Goal: Task Accomplishment & Management: Manage account settings

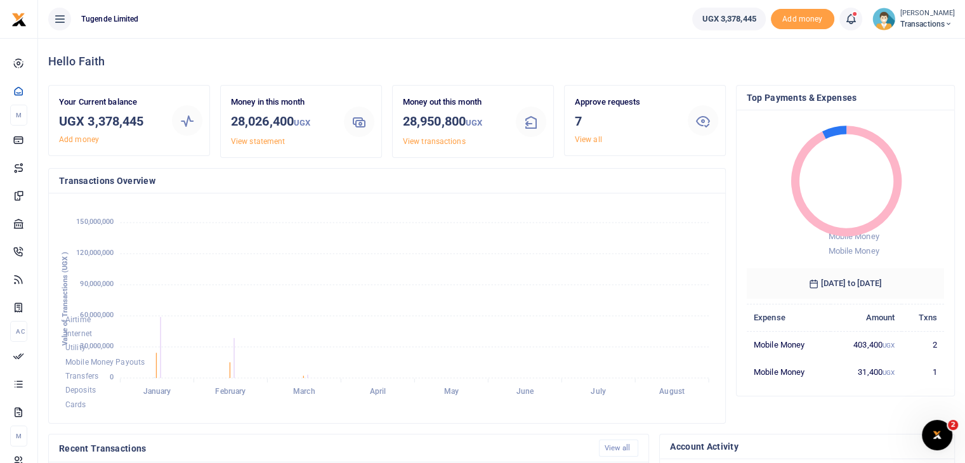
scroll to position [10, 10]
click at [584, 141] on link "View all" at bounding box center [588, 139] width 27 height 9
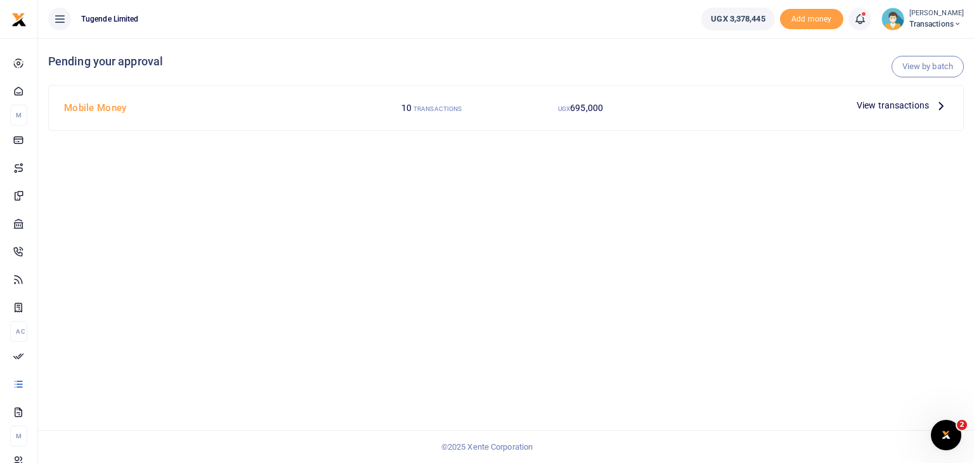
click at [886, 107] on span "View transactions" at bounding box center [893, 105] width 72 height 14
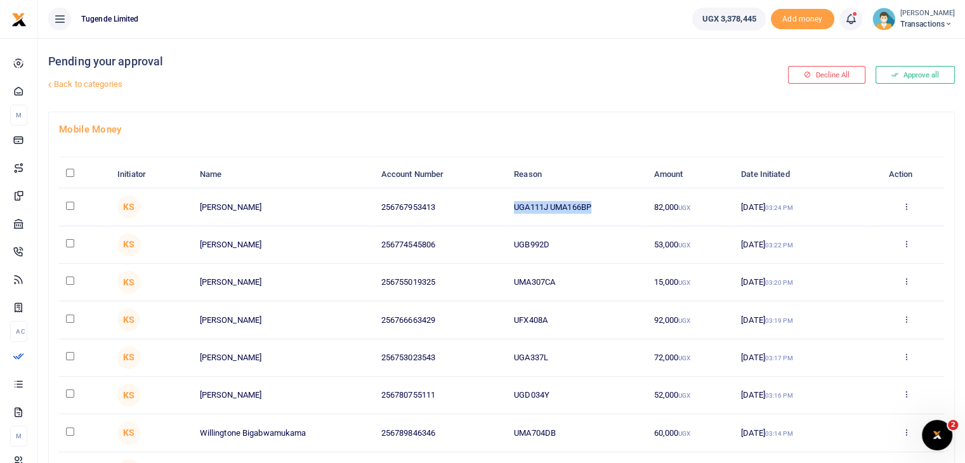
drag, startPoint x: 515, startPoint y: 206, endPoint x: 627, endPoint y: 202, distance: 112.3
click at [627, 202] on td "UGA111J UMA166BP" at bounding box center [577, 206] width 140 height 37
copy td "UGA111J UMA166BP"
click at [876, 23] on img at bounding box center [883, 19] width 23 height 23
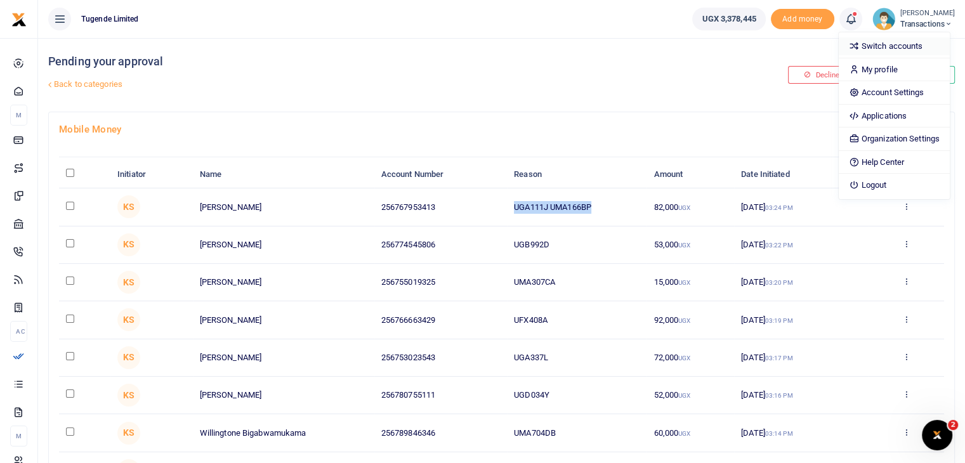
click at [870, 49] on link "Switch accounts" at bounding box center [894, 46] width 111 height 18
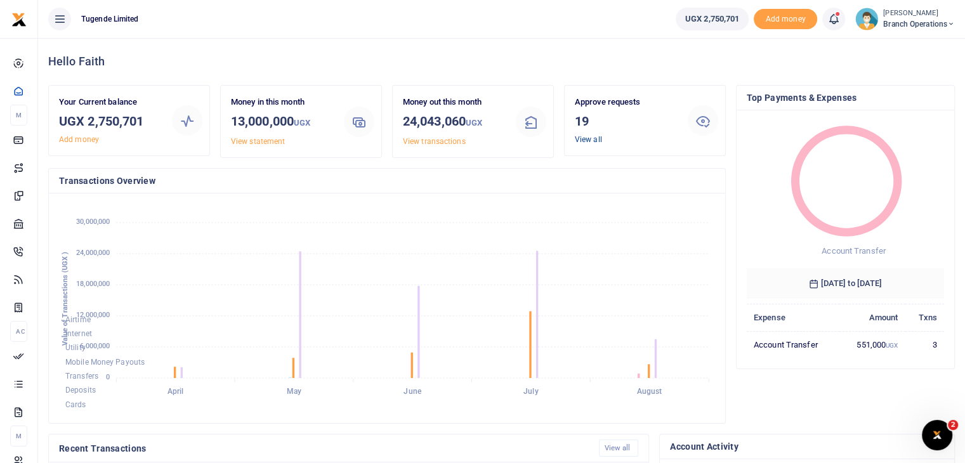
click at [590, 140] on link "View all" at bounding box center [588, 139] width 27 height 9
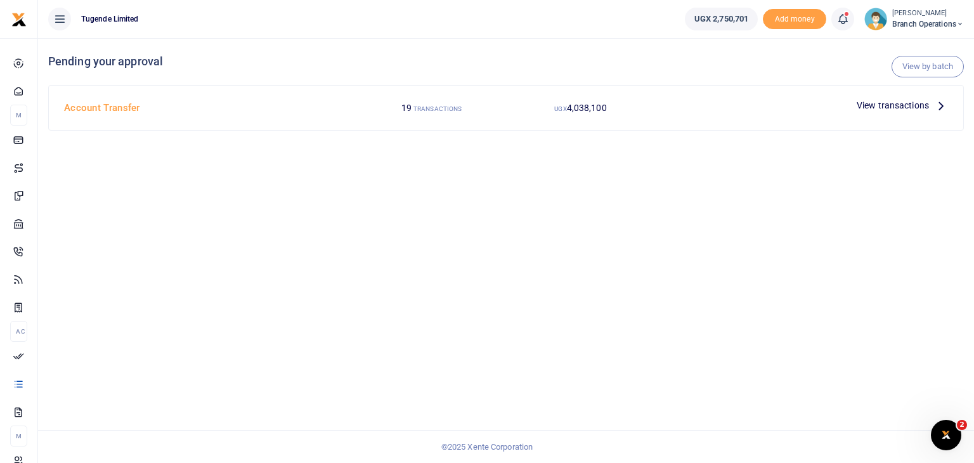
click at [891, 107] on span "View transactions" at bounding box center [893, 105] width 72 height 14
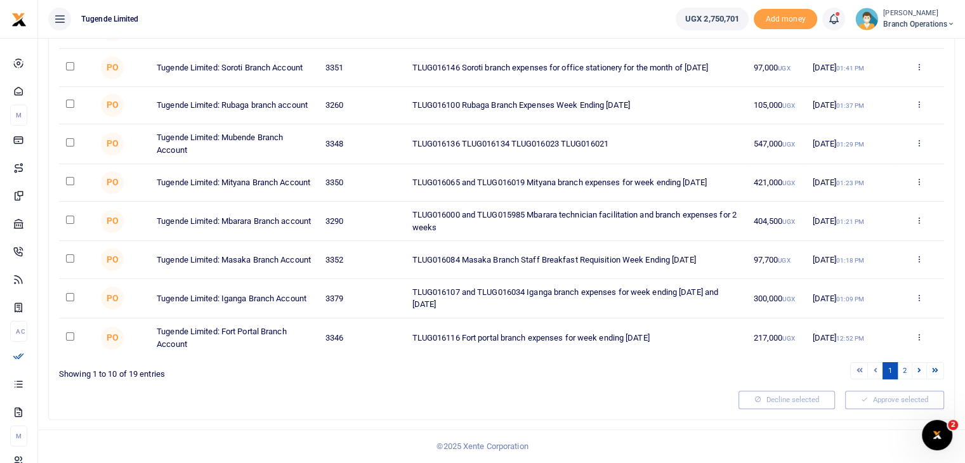
scroll to position [236, 0]
click at [906, 371] on link "2" at bounding box center [904, 370] width 15 height 17
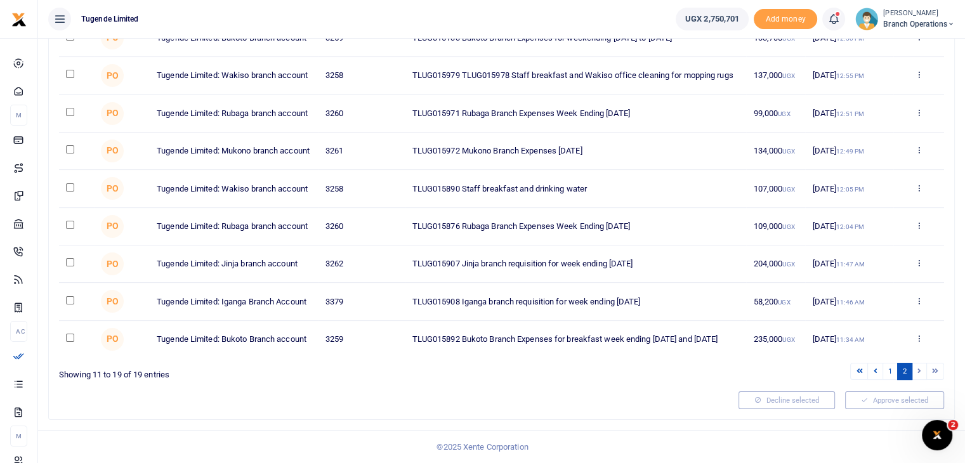
scroll to position [197, 0]
click at [70, 258] on input "checkbox" at bounding box center [70, 262] width 8 height 8
checkbox input "true"
click at [69, 300] on input "checkbox" at bounding box center [70, 300] width 8 height 8
checkbox input "true"
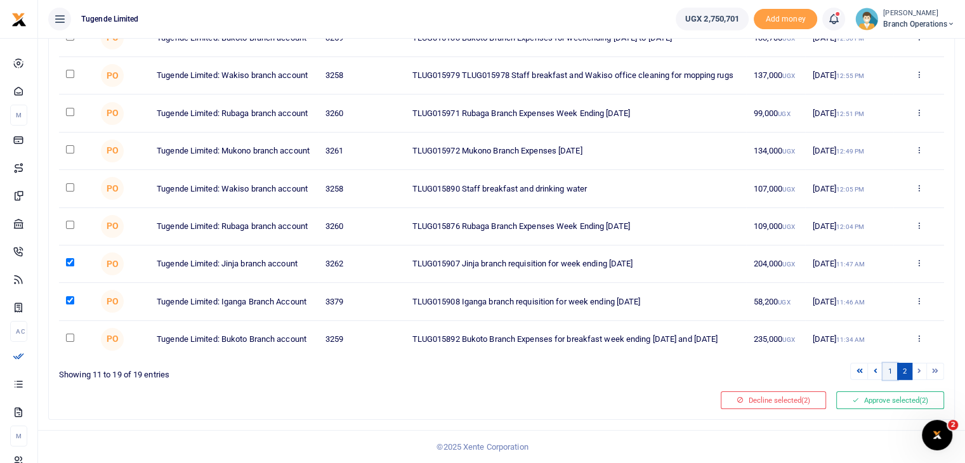
click at [886, 372] on link "1" at bounding box center [889, 371] width 15 height 17
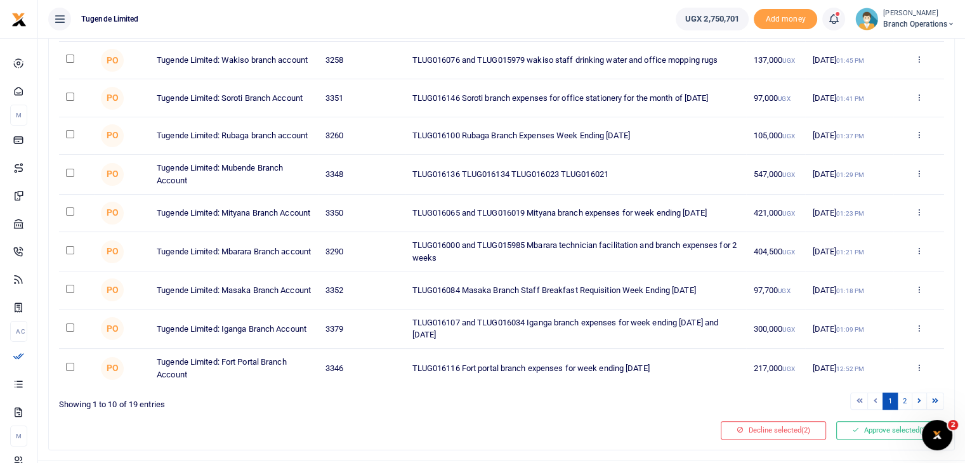
click at [69, 254] on input "checkbox" at bounding box center [70, 250] width 8 height 8
checkbox input "true"
click at [865, 437] on button "Approve selected (3)" at bounding box center [890, 430] width 108 height 18
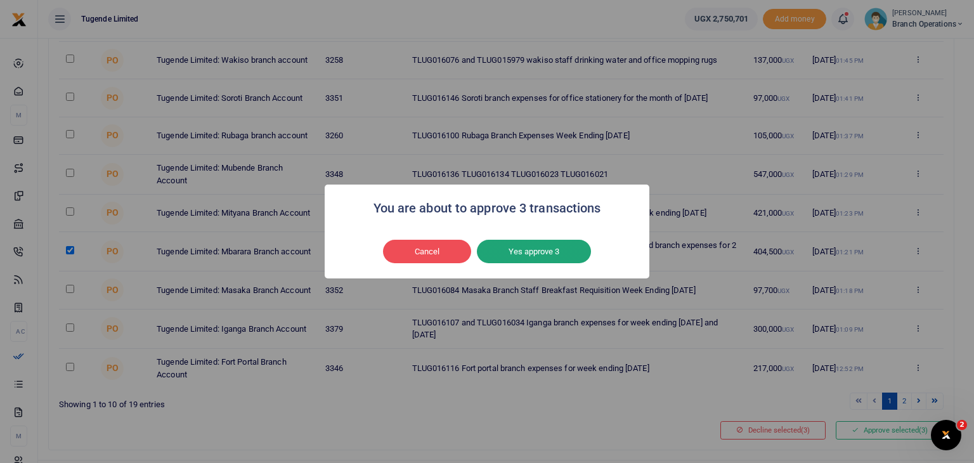
click at [532, 255] on button "Yes approve 3" at bounding box center [534, 252] width 114 height 24
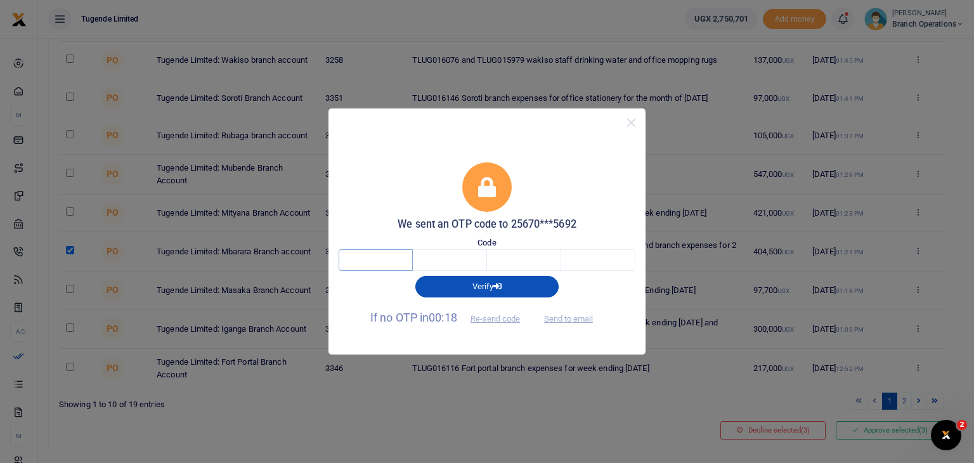
click at [397, 259] on input "text" at bounding box center [376, 260] width 74 height 22
type input "8"
type input "9"
type input "2"
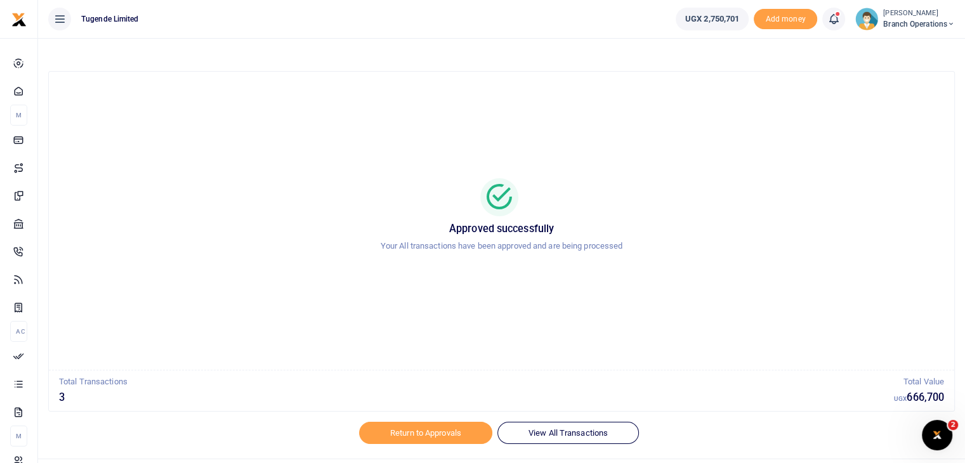
click at [867, 20] on img at bounding box center [866, 19] width 23 height 23
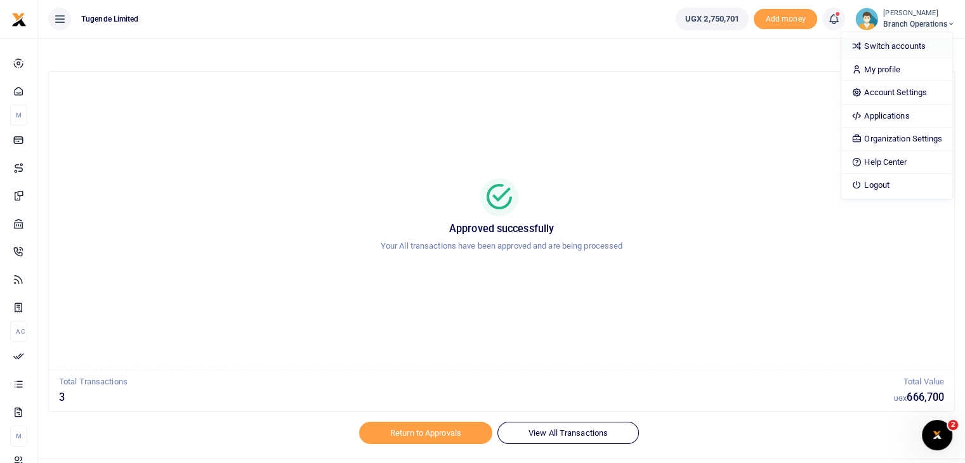
click at [874, 50] on link "Switch accounts" at bounding box center [896, 46] width 111 height 18
